Goal: Find specific page/section

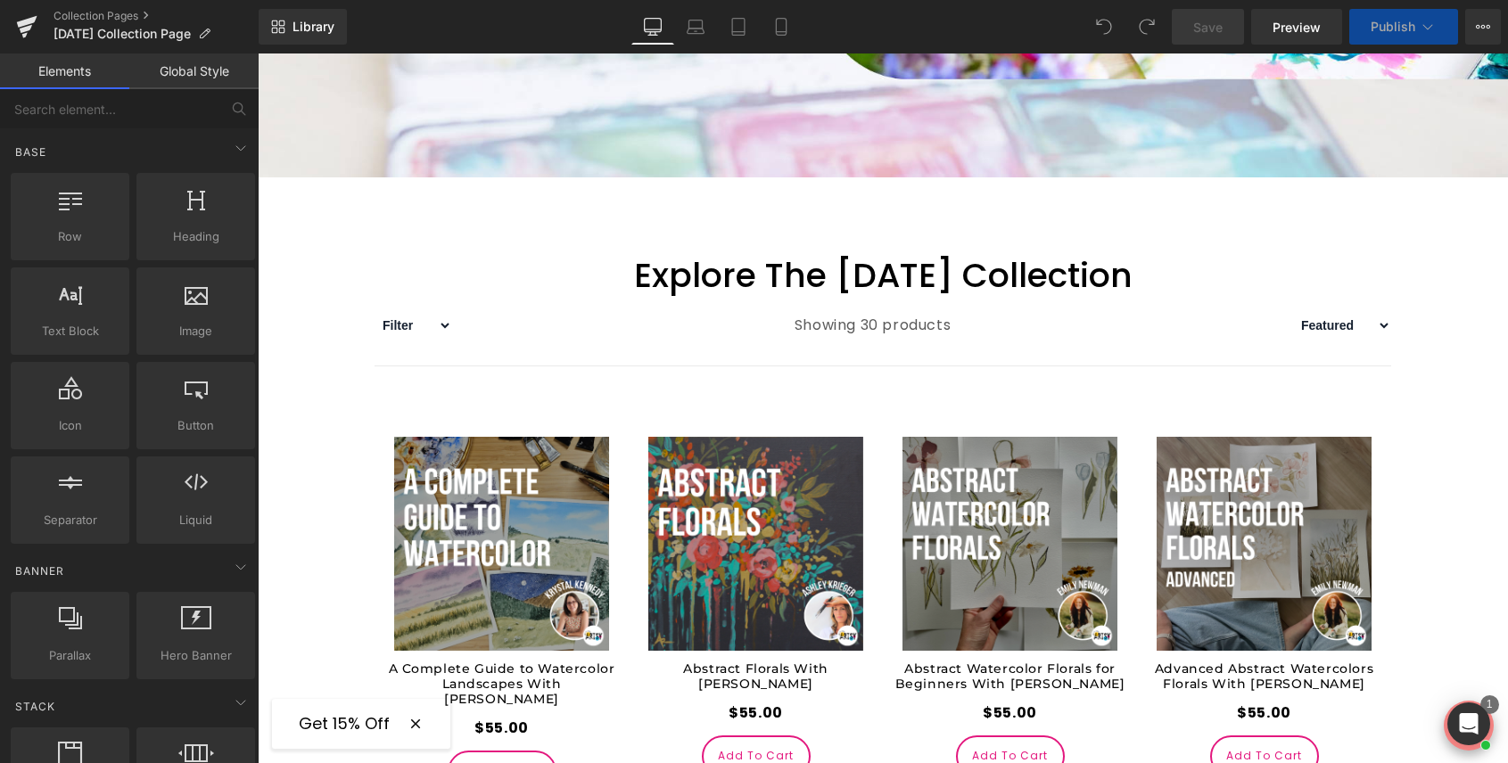
scroll to position [777, 0]
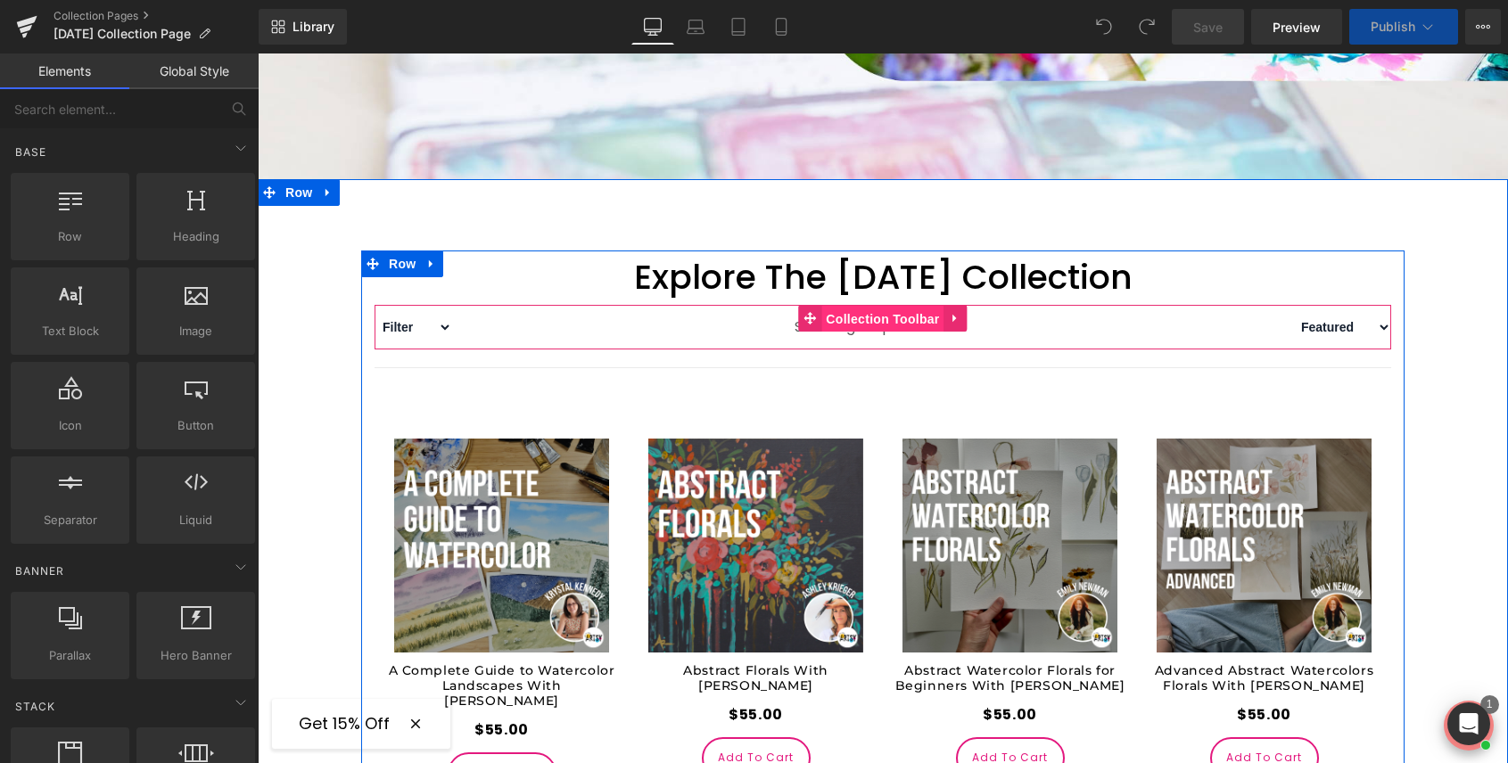
click at [882, 321] on span "Collection Toolbar" at bounding box center [882, 319] width 122 height 27
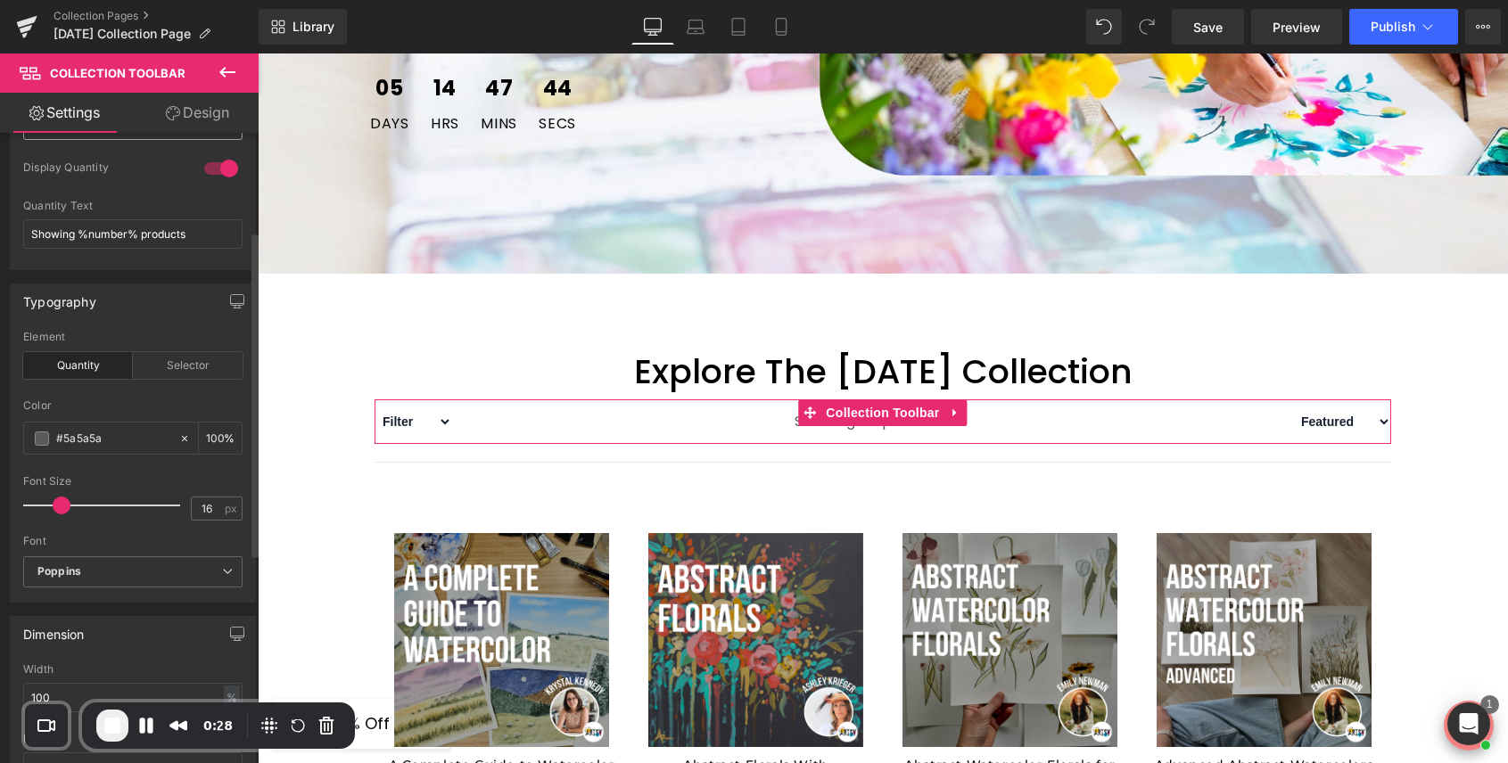
scroll to position [218, 0]
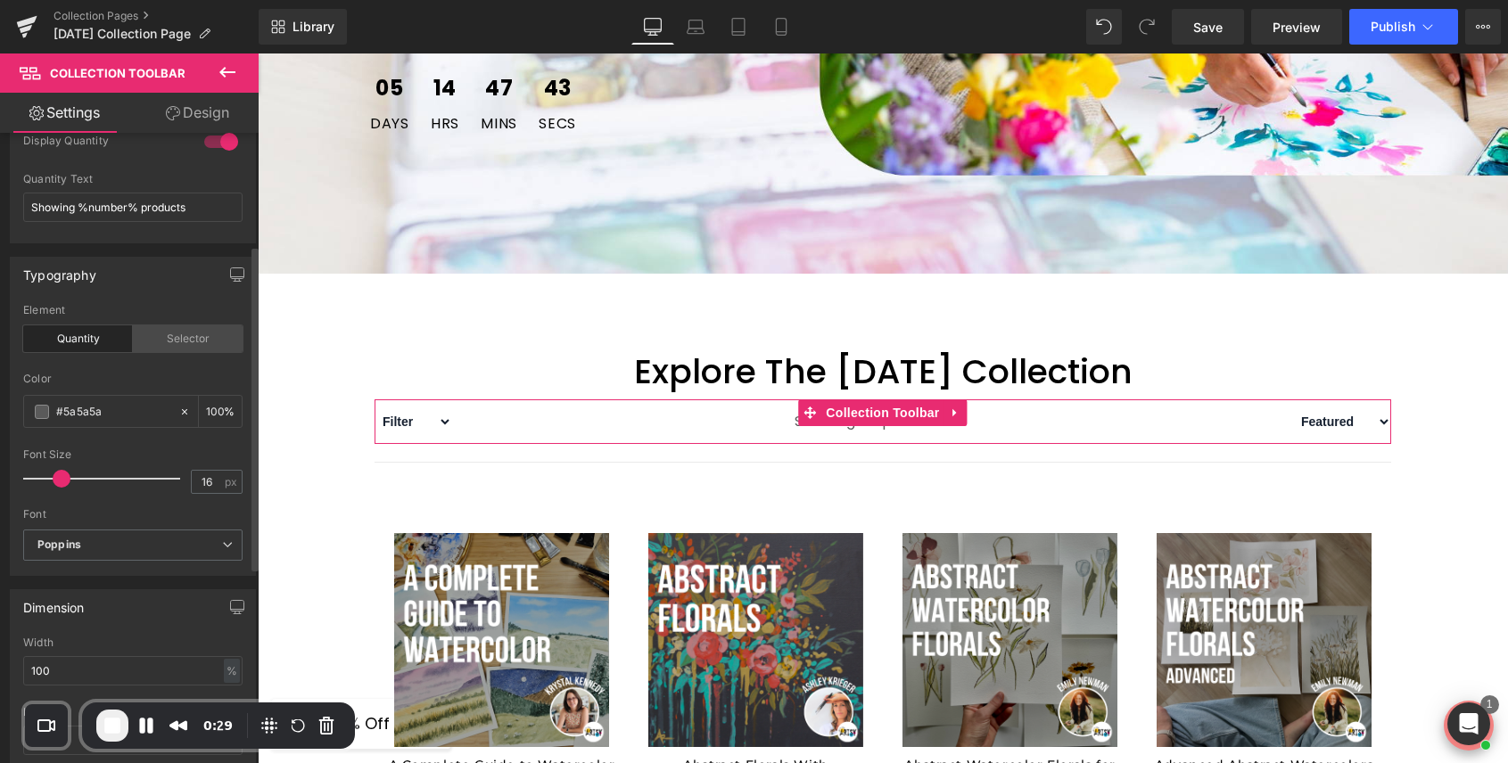
click at [177, 346] on div "Selector" at bounding box center [188, 339] width 110 height 27
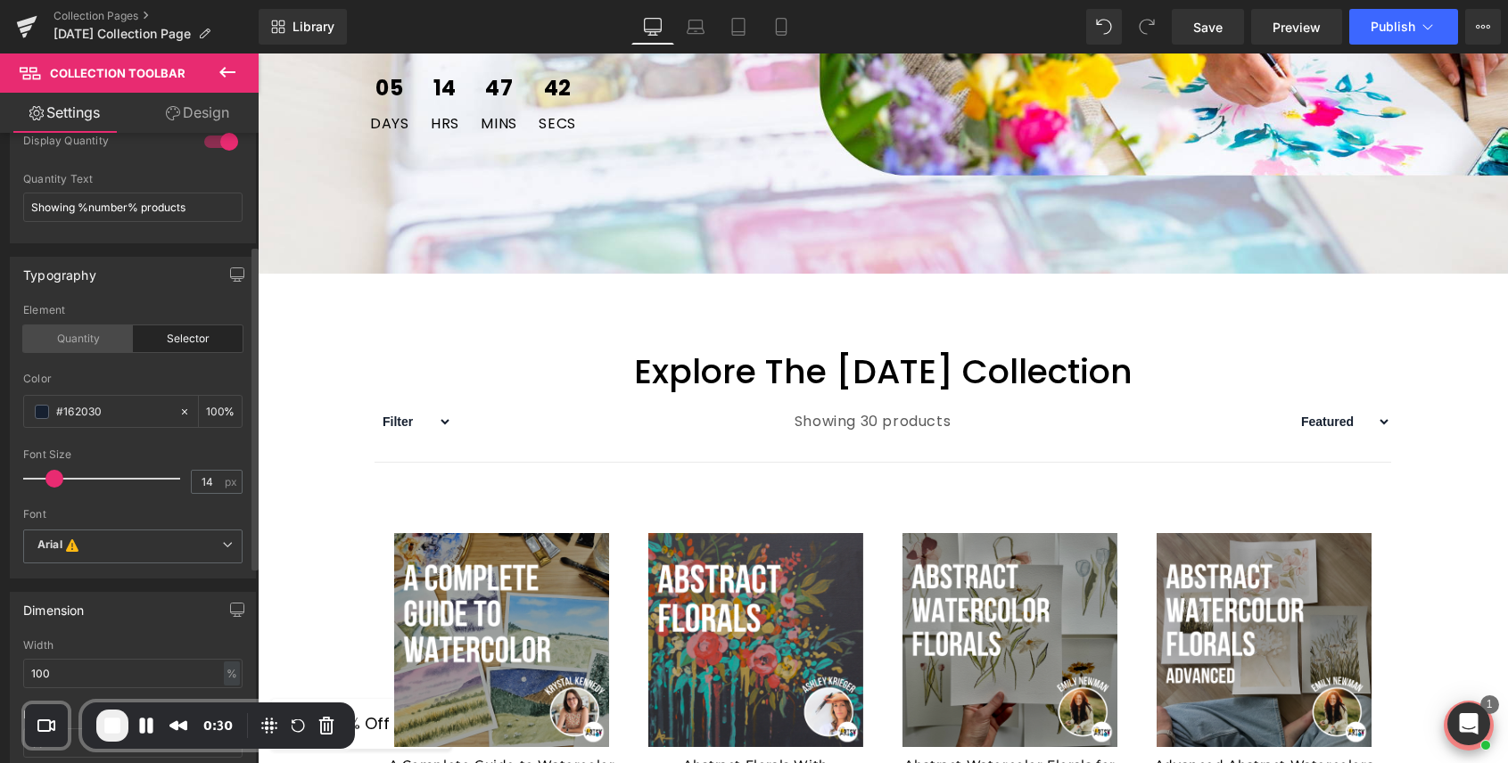
click at [82, 344] on div "Quantity" at bounding box center [78, 339] width 110 height 27
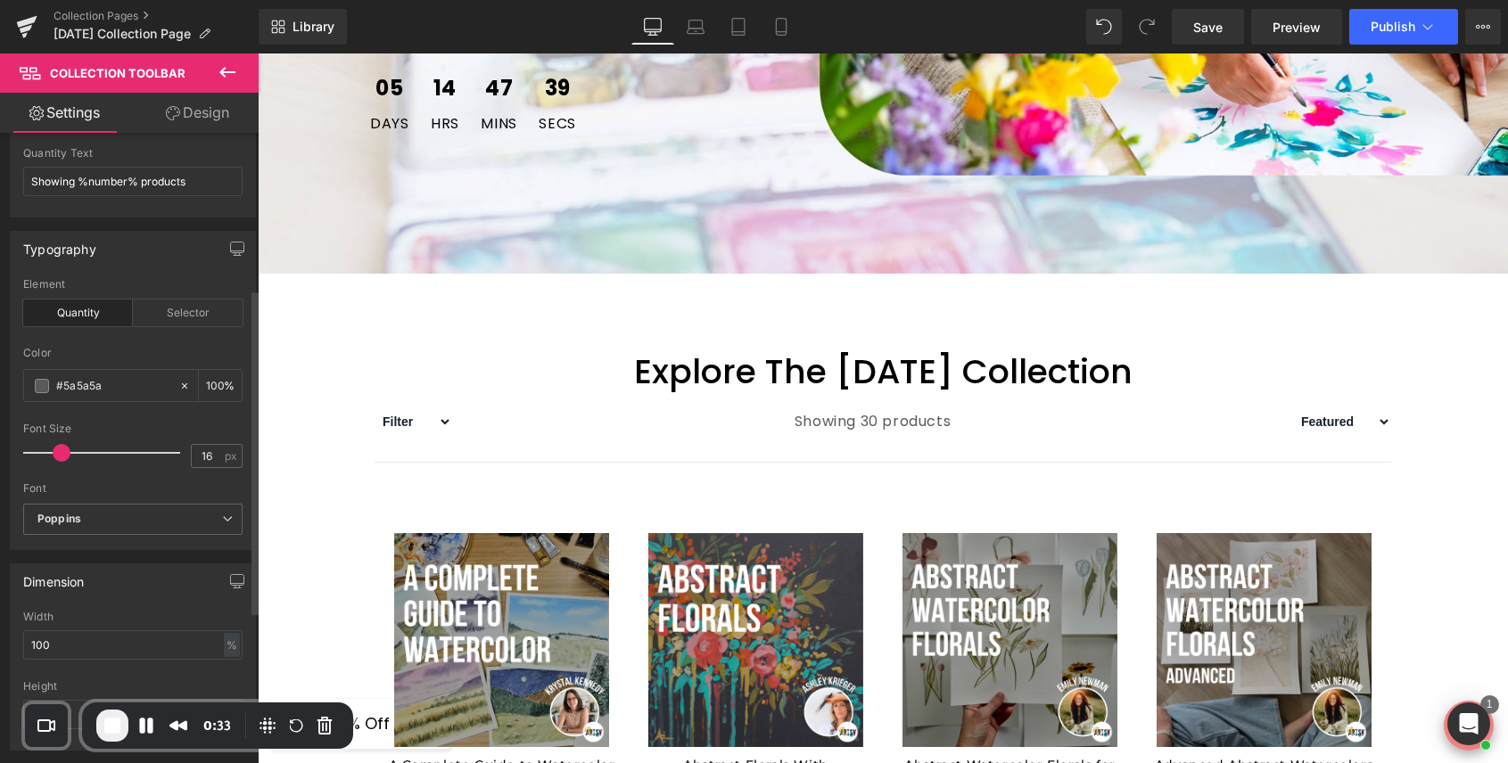
scroll to position [0, 0]
